Goal: Task Accomplishment & Management: Use online tool/utility

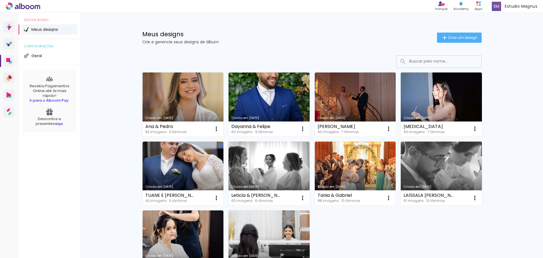
click at [202, 100] on link "Criado em [DATE]" at bounding box center [183, 104] width 81 height 64
click at [185, 97] on link "Criado em 25/08/25" at bounding box center [183, 104] width 81 height 64
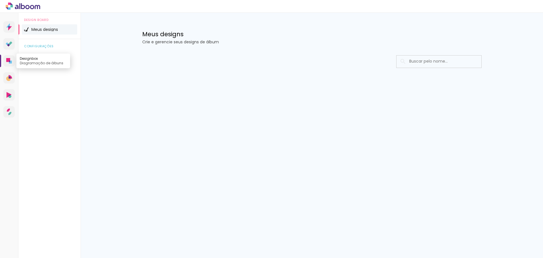
click at [9, 63] on icon at bounding box center [9, 61] width 6 height 6
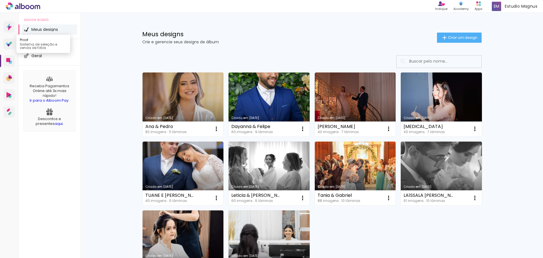
click at [10, 42] on icon at bounding box center [9, 43] width 7 height 5
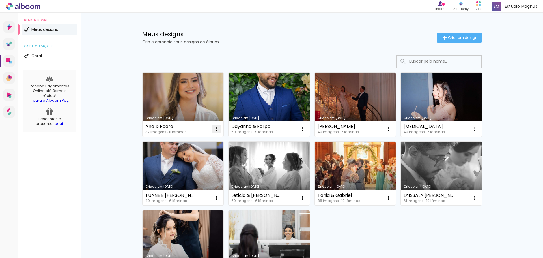
click at [213, 128] on iron-icon at bounding box center [216, 128] width 7 height 7
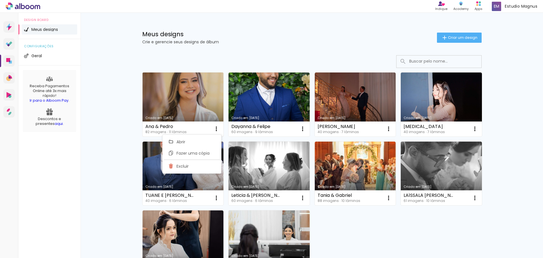
click at [195, 107] on link "Criado em [DATE]" at bounding box center [183, 104] width 81 height 64
